Goal: Navigation & Orientation: Find specific page/section

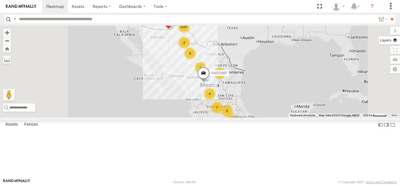
click at [395, 41] on label at bounding box center [389, 40] width 21 height 8
click at [0, 0] on span "Basemaps" at bounding box center [0, 0] width 0 height 0
click at [0, 0] on span "Satellite + Roadmap" at bounding box center [0, 0] width 0 height 0
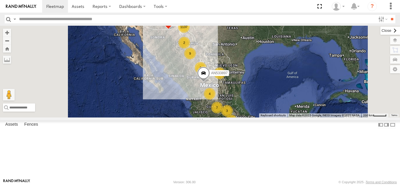
click at [380, 33] on label at bounding box center [390, 31] width 20 height 8
